Goal: Information Seeking & Learning: Learn about a topic

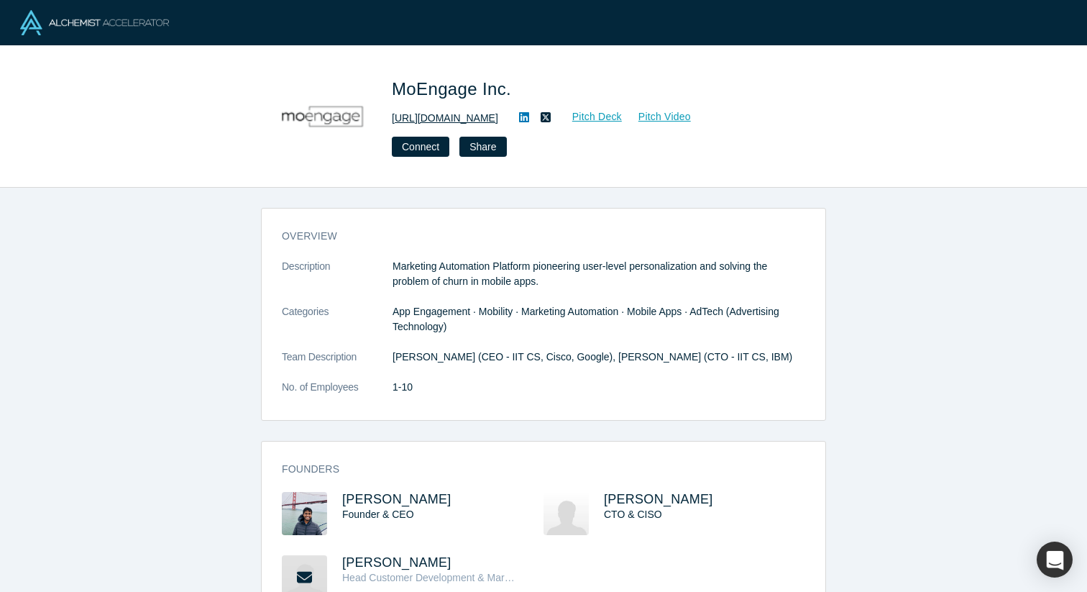
click at [488, 118] on link "[URL][DOMAIN_NAME]" at bounding box center [445, 118] width 106 height 15
click at [317, 517] on img at bounding box center [304, 513] width 45 height 43
click at [380, 502] on span "Raviteja Dodda" at bounding box center [396, 499] width 109 height 14
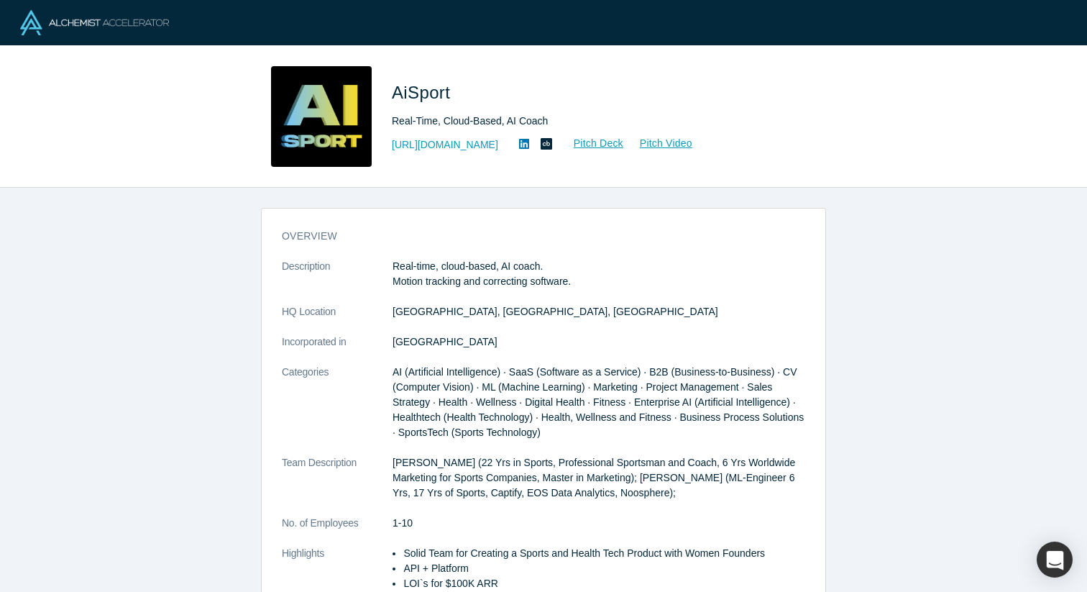
click at [519, 146] on icon at bounding box center [524, 144] width 10 height 12
